Goal: Task Accomplishment & Management: Manage account settings

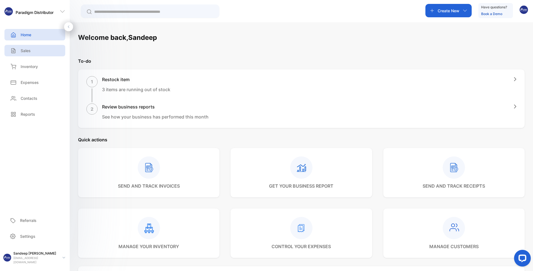
click at [26, 51] on p "Sales" at bounding box center [26, 51] width 10 height 6
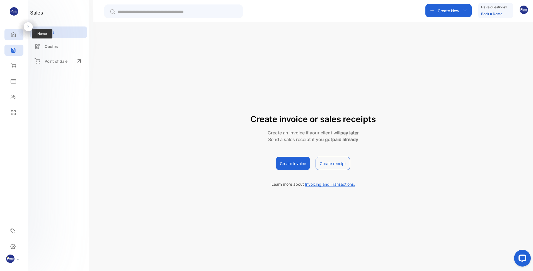
click at [11, 36] on icon at bounding box center [14, 35] width 6 height 6
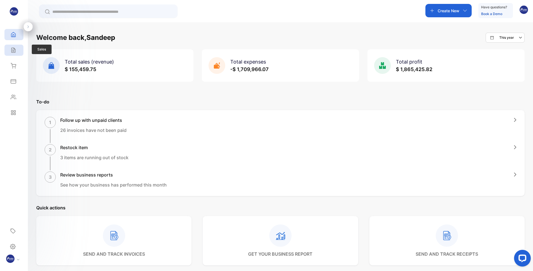
click at [9, 54] on div "Sales" at bounding box center [13, 50] width 19 height 11
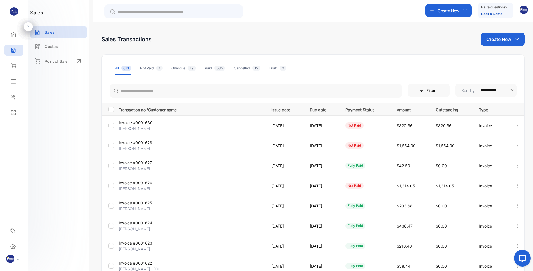
click at [141, 123] on p "Invoice #0001630" at bounding box center [143, 123] width 49 height 6
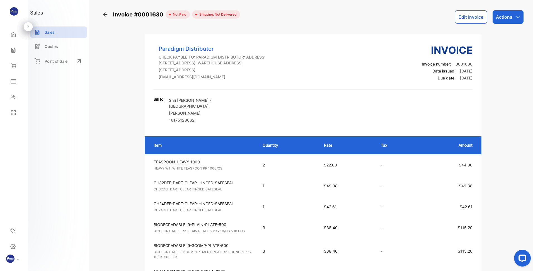
click at [476, 19] on button "Edit Invoice" at bounding box center [471, 16] width 32 height 13
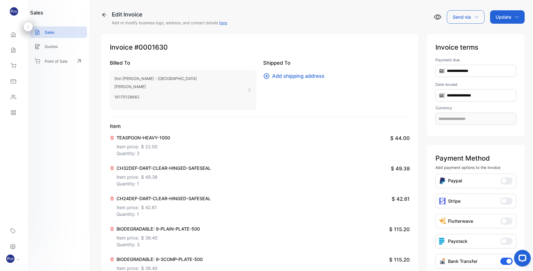
type input "**********"
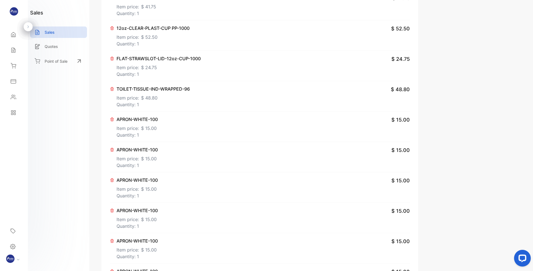
scroll to position [558, 0]
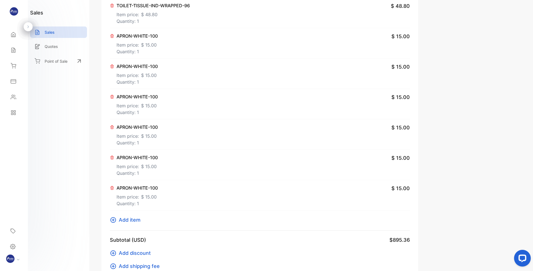
click at [112, 188] on icon at bounding box center [112, 188] width 4 height 4
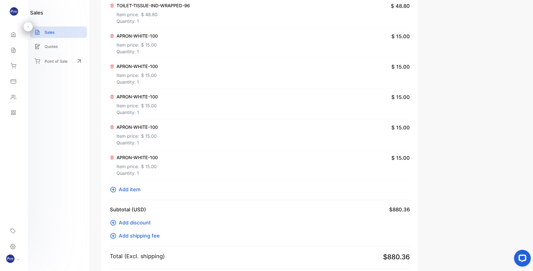
click at [112, 157] on icon at bounding box center [112, 157] width 3 height 3
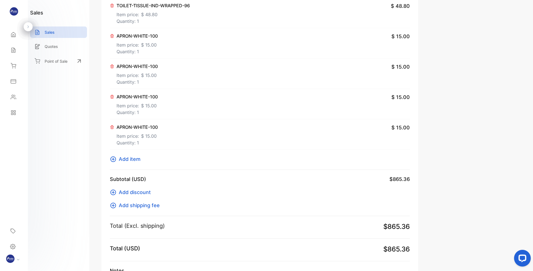
click at [112, 127] on icon at bounding box center [112, 126] width 3 height 3
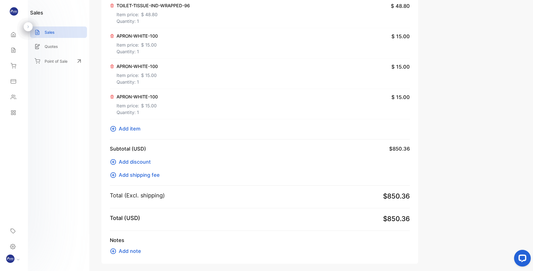
click at [111, 97] on icon at bounding box center [112, 97] width 4 height 4
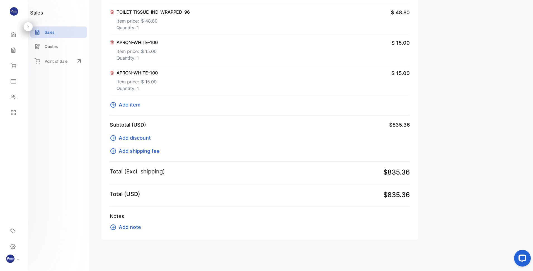
click at [112, 73] on icon at bounding box center [112, 72] width 3 height 3
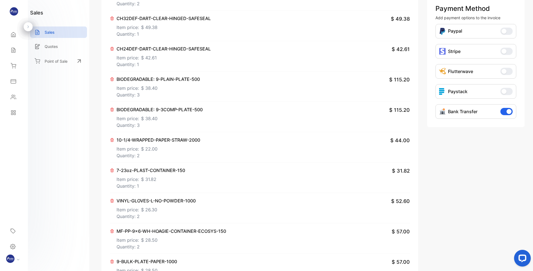
scroll to position [0, 0]
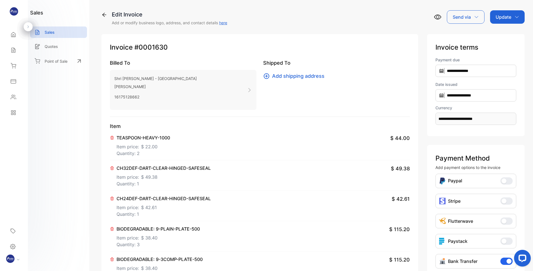
click at [501, 14] on p "Update" at bounding box center [504, 17] width 16 height 7
click at [506, 34] on div "Invoice" at bounding box center [508, 35] width 32 height 11
